Goal: Task Accomplishment & Management: Manage account settings

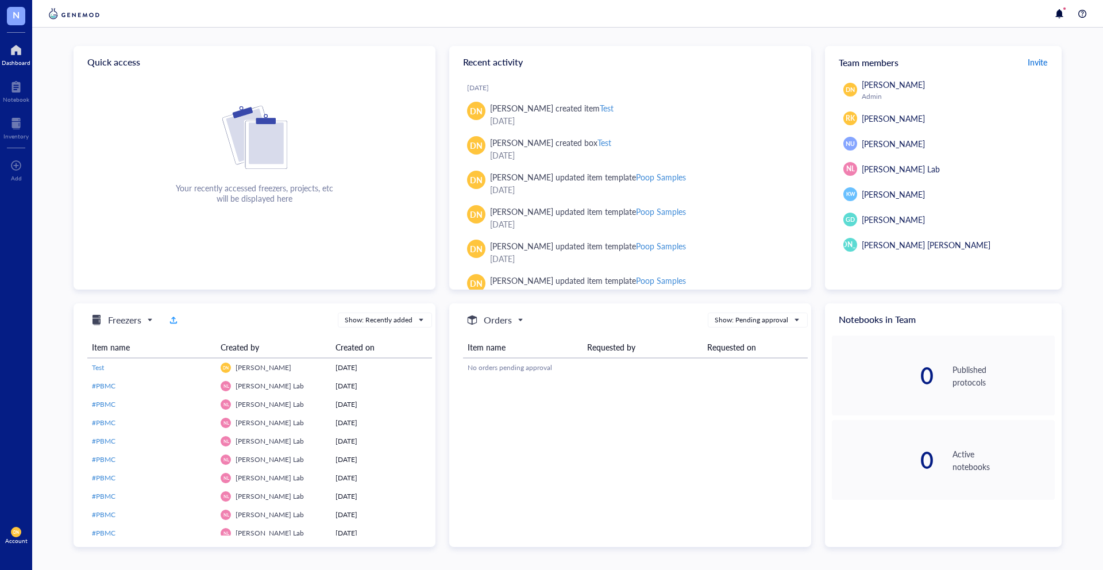
click at [1034, 62] on span "Invite" at bounding box center [1038, 61] width 20 height 11
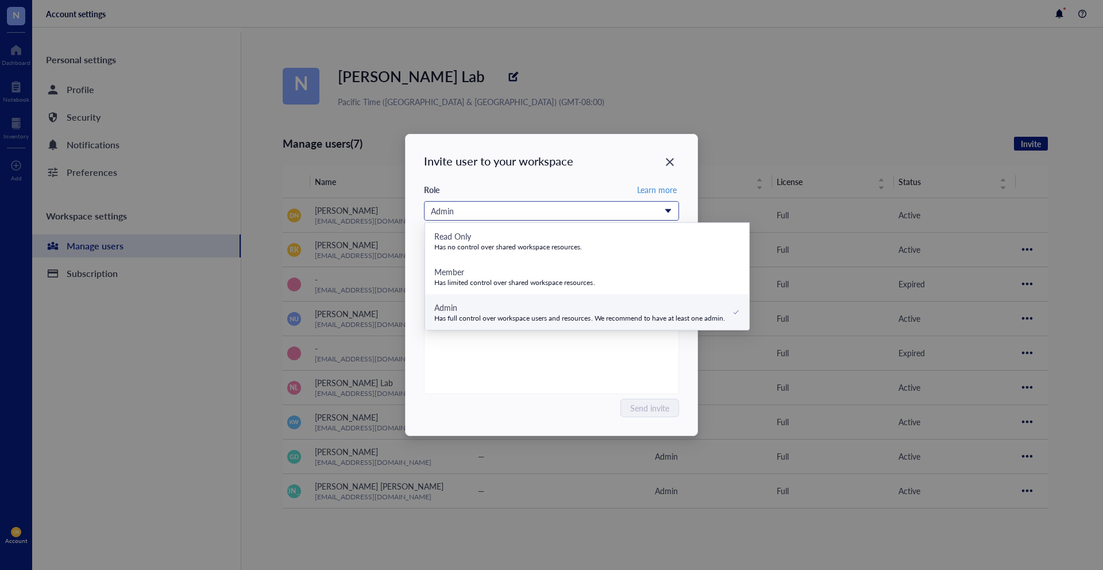
click at [507, 205] on div "Admin" at bounding box center [545, 211] width 229 height 13
click at [507, 380] on div "Type or paste emails here. Separate emails by a space." at bounding box center [551, 320] width 245 height 144
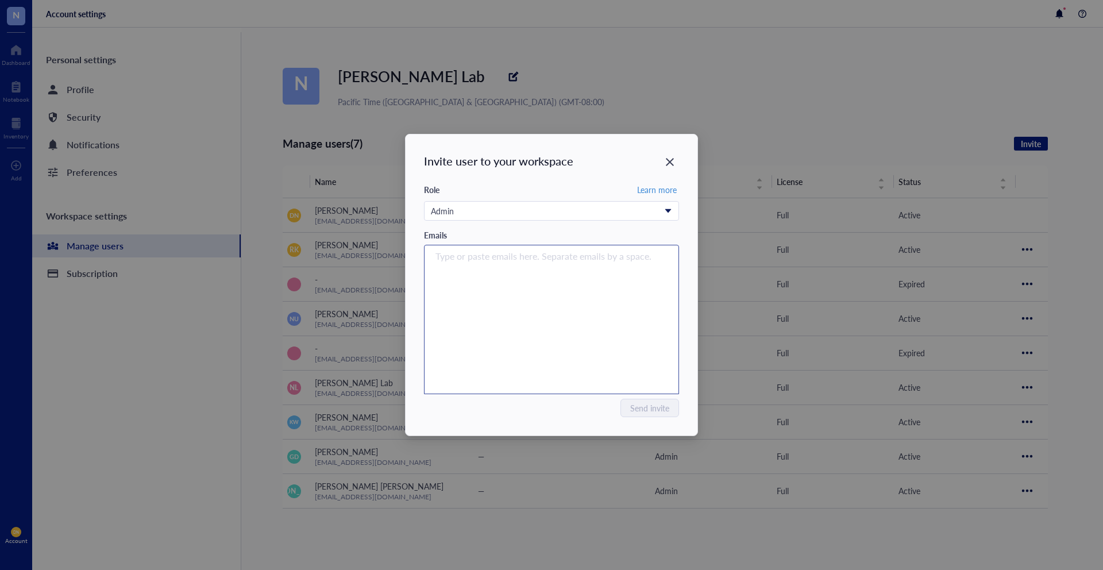
click at [479, 287] on div "Type or paste emails here. Separate emails by a space." at bounding box center [551, 320] width 245 height 144
type input "[EMAIL_ADDRESS][DOMAIN_NAME]"
click at [623, 283] on div "[EMAIL_ADDRESS][DOMAIN_NAME]" at bounding box center [551, 320] width 245 height 144
type input "s"
click at [664, 168] on div "Close" at bounding box center [670, 162] width 18 height 18
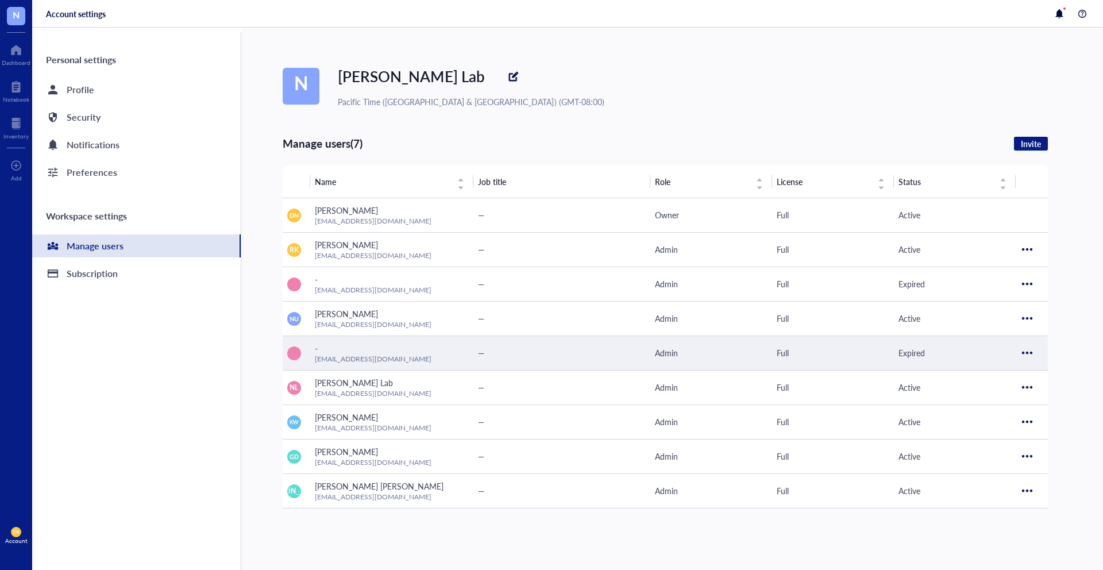
click at [692, 355] on div "Admin" at bounding box center [711, 352] width 113 height 13
click at [1025, 349] on div at bounding box center [1027, 353] width 18 height 18
click at [1047, 369] on span "Resend invitation" at bounding box center [1062, 372] width 66 height 13
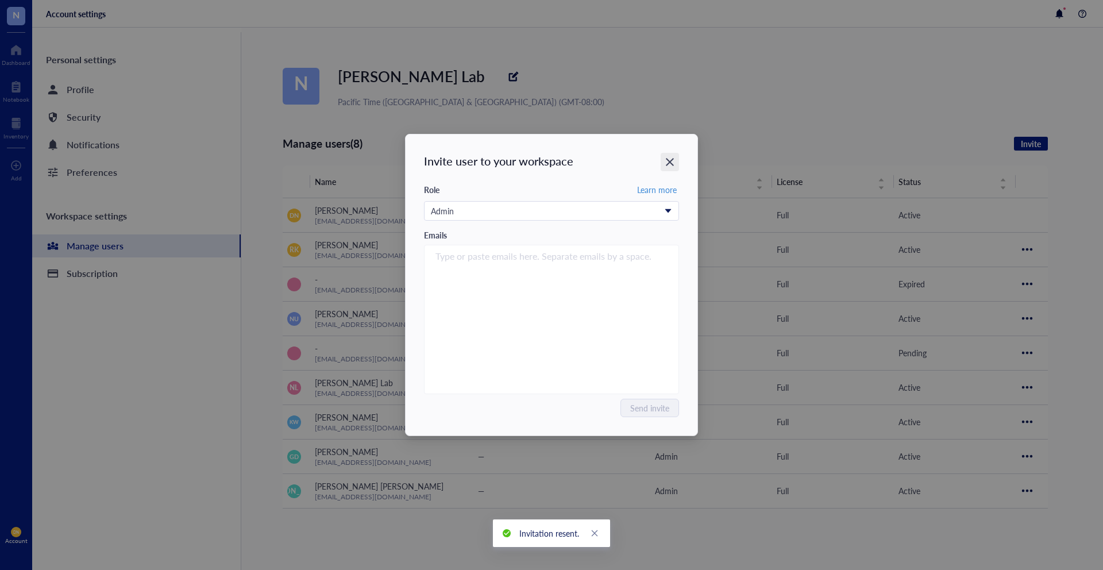
click at [667, 160] on icon "Close" at bounding box center [670, 162] width 11 height 11
